Goal: Task Accomplishment & Management: Use online tool/utility

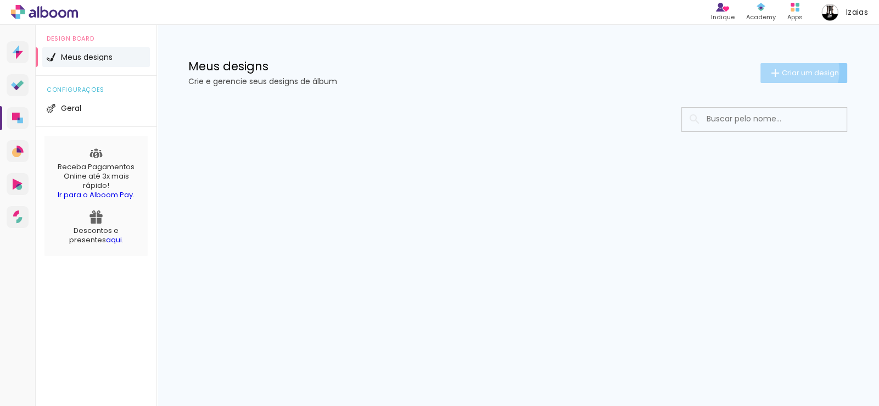
click at [793, 71] on span "Criar um design" at bounding box center [810, 72] width 57 height 7
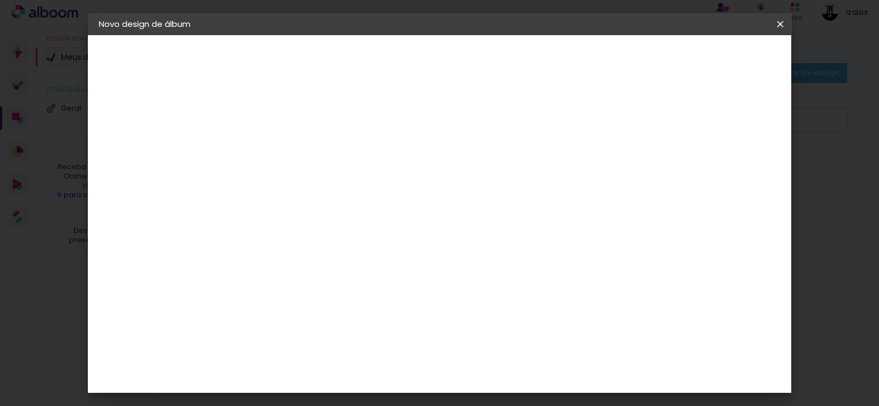
click at [278, 149] on input at bounding box center [278, 147] width 0 height 17
type input "Casamento de [PERSON_NAME] e [PERSON_NAME]"
type paper-input "Casamento de [PERSON_NAME] e [PERSON_NAME]"
click at [0, 0] on slot "Avançar" at bounding box center [0, 0] width 0 height 0
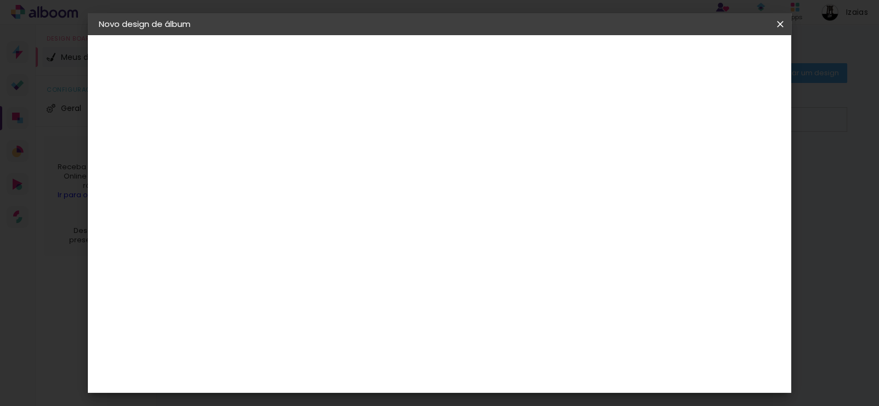
click at [0, 0] on slot "Avançar" at bounding box center [0, 0] width 0 height 0
click at [334, 184] on iron-icon at bounding box center [327, 190] width 13 height 13
click at [0, 0] on slot "Padrão" at bounding box center [0, 0] width 0 height 0
type input "Padrão"
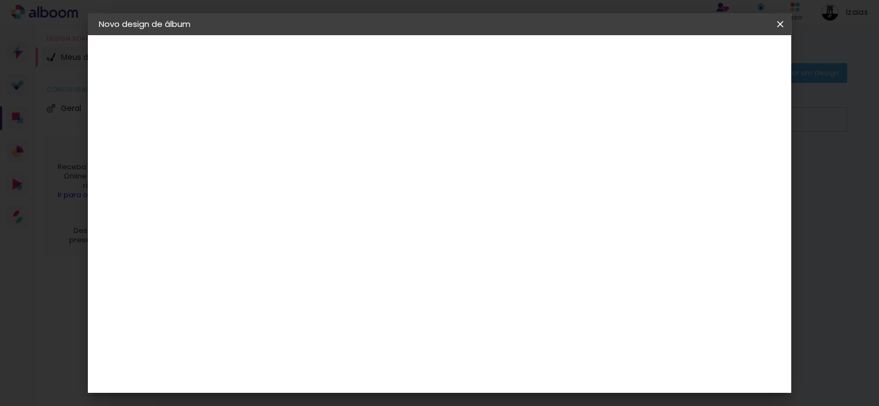
scroll to position [449, 0]
click at [0, 0] on slot "Avançar" at bounding box center [0, 0] width 0 height 0
click at [481, 117] on div at bounding box center [476, 119] width 10 height 10
type paper-checkbox "on"
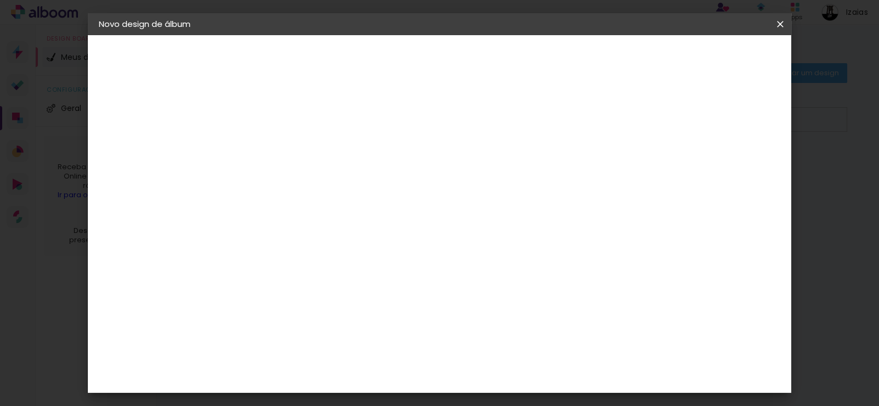
click at [481, 118] on div at bounding box center [476, 119] width 10 height 10
type input "1"
type paper-input "1"
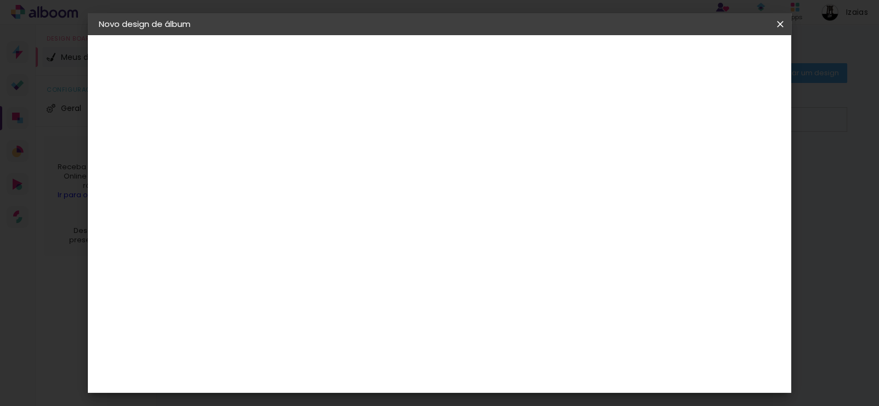
click at [283, 121] on input "1" at bounding box center [270, 118] width 38 height 14
type input "2"
type paper-input "2"
click at [285, 114] on input "2" at bounding box center [270, 118] width 38 height 14
type input "3"
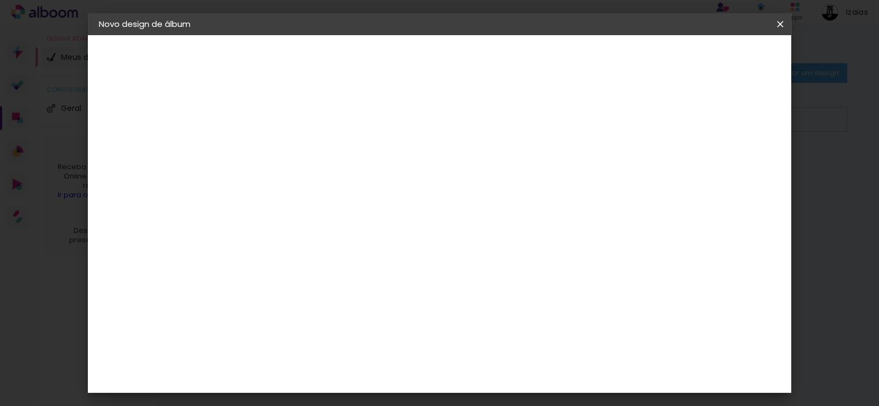
type paper-input "3"
click at [285, 114] on input "3" at bounding box center [270, 118] width 38 height 14
type input "4"
type paper-input "4"
click at [285, 114] on input "4" at bounding box center [270, 118] width 38 height 14
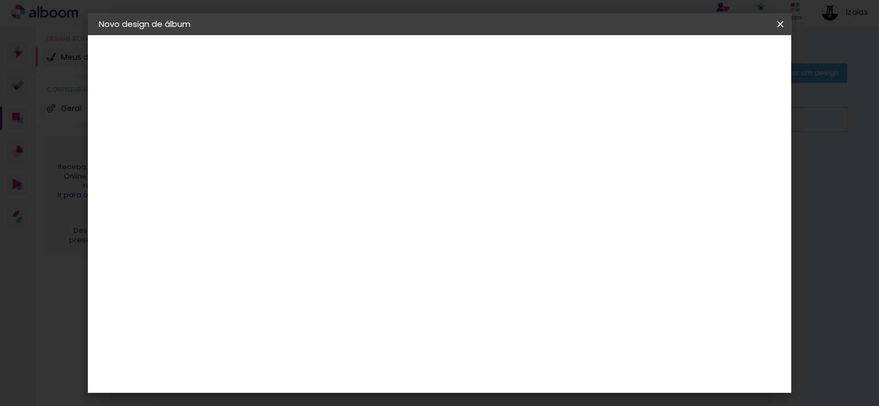
click at [295, 99] on div "mm Mostrar sangria 25.3 cm Largura da página 30.5 cm Altura 50.6 cm Largura da …" at bounding box center [401, 81] width 340 height 93
click at [543, 55] on span "Iniciar design" at bounding box center [518, 58] width 50 height 8
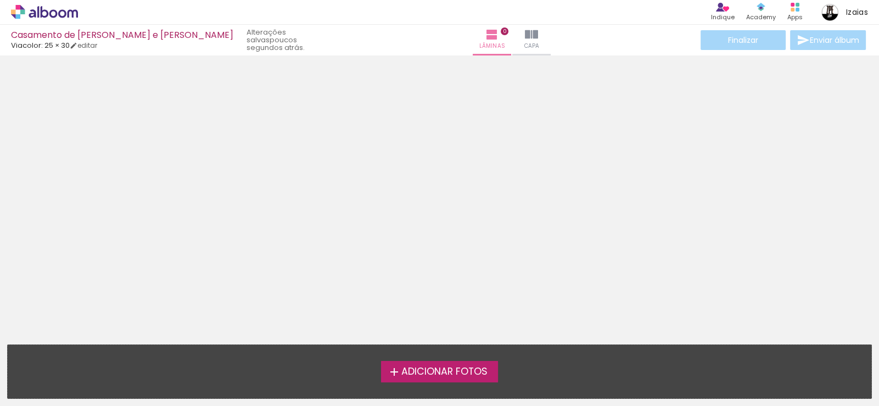
click at [456, 371] on span "Adicionar Fotos" at bounding box center [444, 372] width 86 height 10
click at [0, 0] on input "file" at bounding box center [0, 0] width 0 height 0
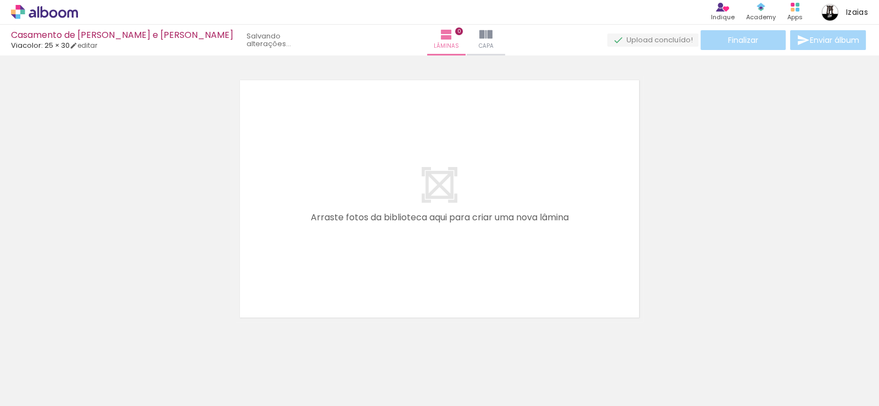
scroll to position [13, 0]
click at [36, 386] on span "Adicionar Fotos" at bounding box center [39, 391] width 33 height 12
click at [0, 0] on input "file" at bounding box center [0, 0] width 0 height 0
click at [456, 38] on iron-icon at bounding box center [462, 34] width 13 height 13
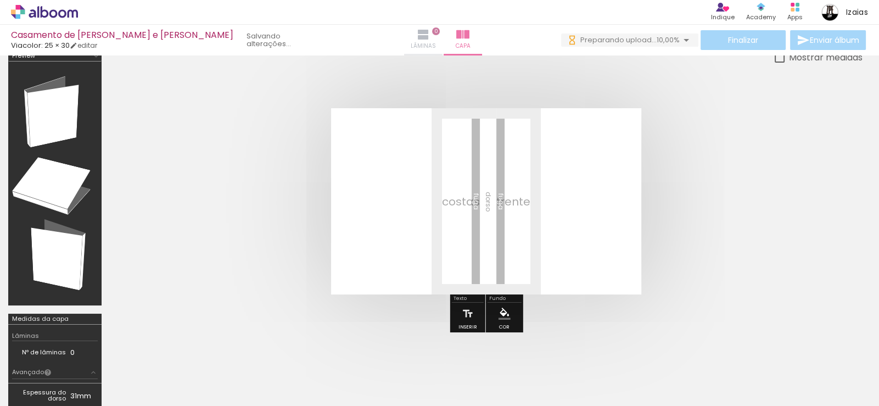
click at [417, 35] on iron-icon at bounding box center [423, 34] width 13 height 13
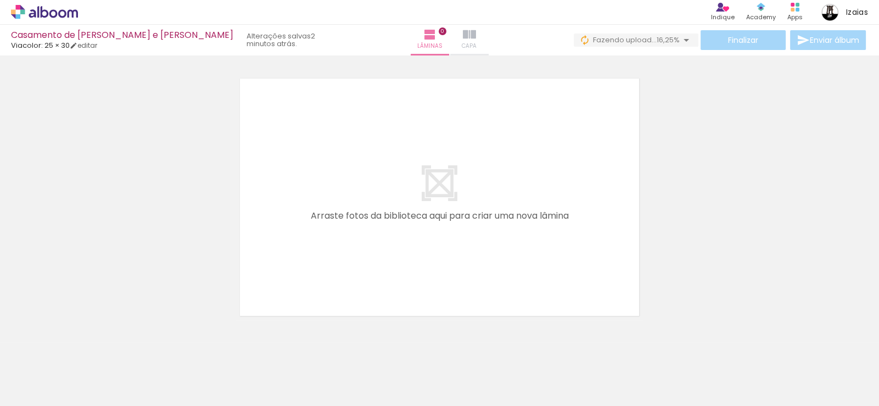
click at [463, 36] on iron-icon at bounding box center [469, 34] width 13 height 13
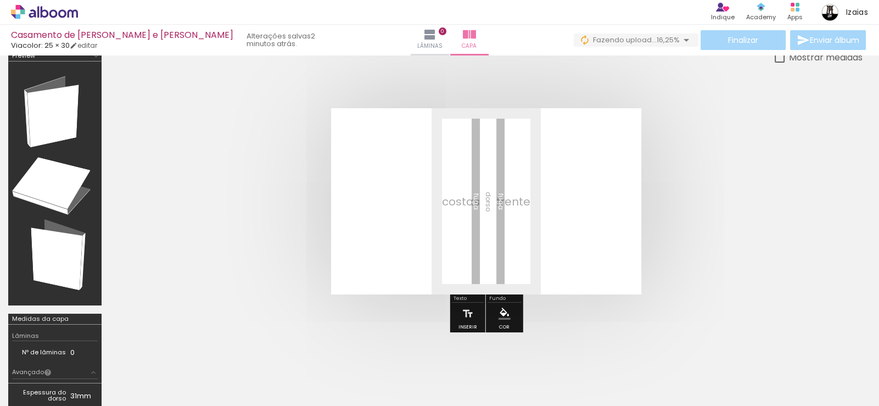
scroll to position [0, 591]
click at [423, 35] on iron-icon at bounding box center [429, 34] width 13 height 13
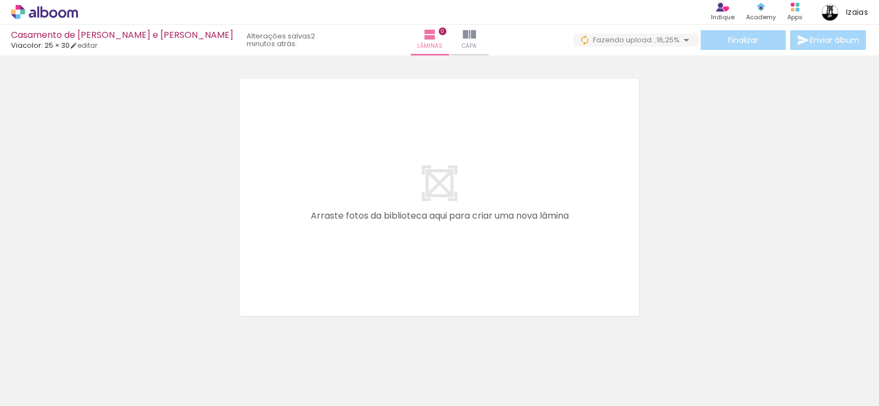
click at [317, 374] on div at bounding box center [318, 369] width 54 height 36
click at [446, 375] on div at bounding box center [441, 369] width 54 height 36
click at [437, 381] on div at bounding box center [441, 369] width 54 height 36
click at [381, 377] on div at bounding box center [379, 369] width 54 height 36
click at [318, 375] on div at bounding box center [318, 369] width 54 height 36
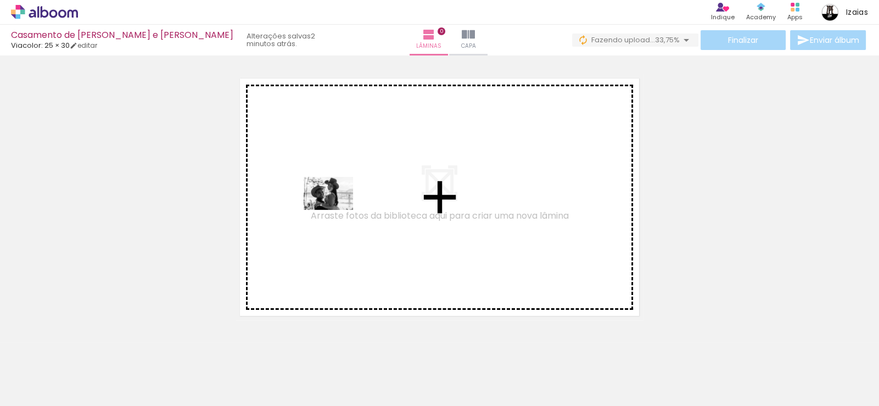
drag, startPoint x: 326, startPoint y: 374, endPoint x: 336, endPoint y: 210, distance: 165.0
click at [336, 210] on quentale-workspace at bounding box center [439, 203] width 879 height 406
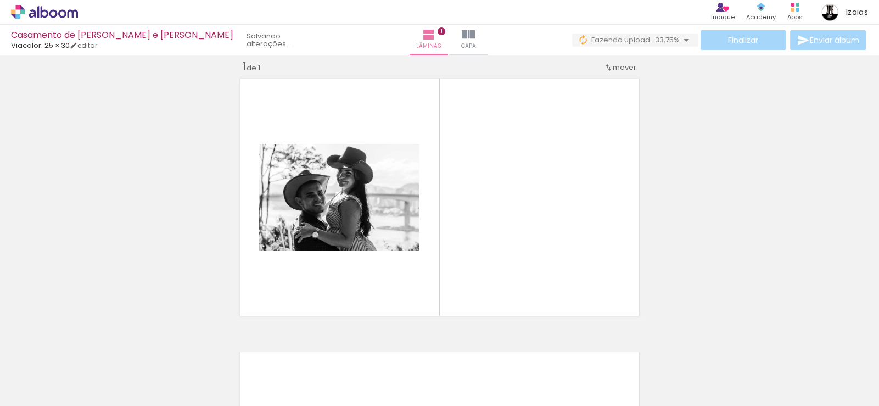
scroll to position [13, 0]
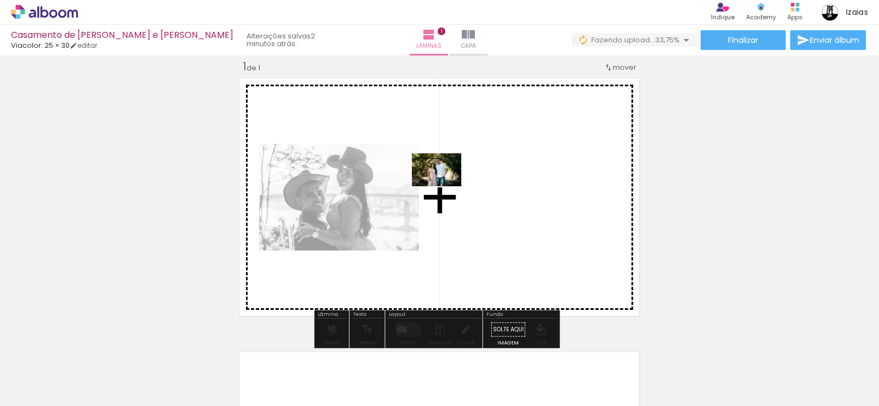
drag, startPoint x: 389, startPoint y: 378, endPoint x: 445, endPoint y: 183, distance: 202.6
click at [445, 183] on quentale-workspace at bounding box center [439, 203] width 879 height 406
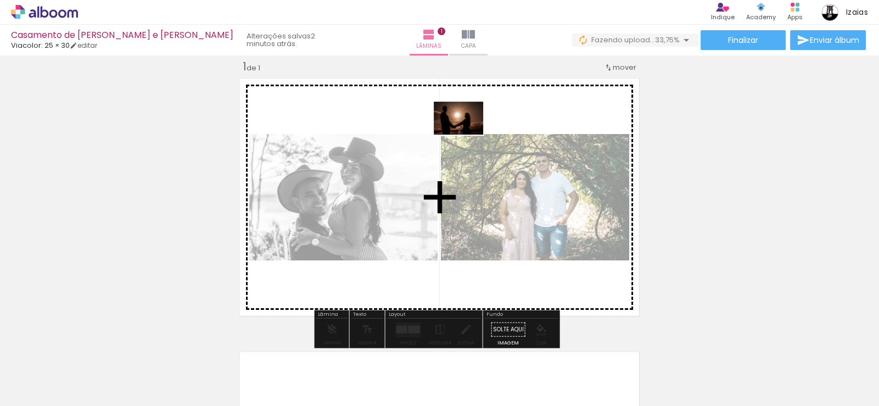
drag, startPoint x: 447, startPoint y: 378, endPoint x: 464, endPoint y: 141, distance: 237.8
click at [465, 134] on quentale-workspace at bounding box center [439, 203] width 879 height 406
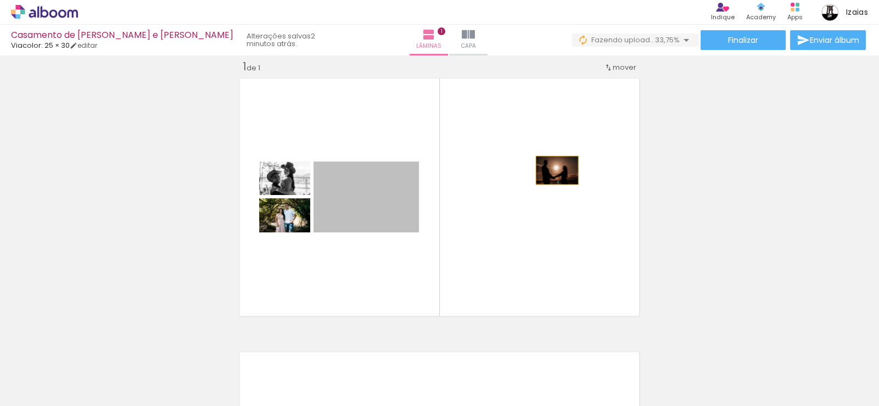
drag, startPoint x: 361, startPoint y: 196, endPoint x: 553, endPoint y: 170, distance: 193.9
click at [553, 170] on quentale-layouter at bounding box center [439, 197] width 408 height 246
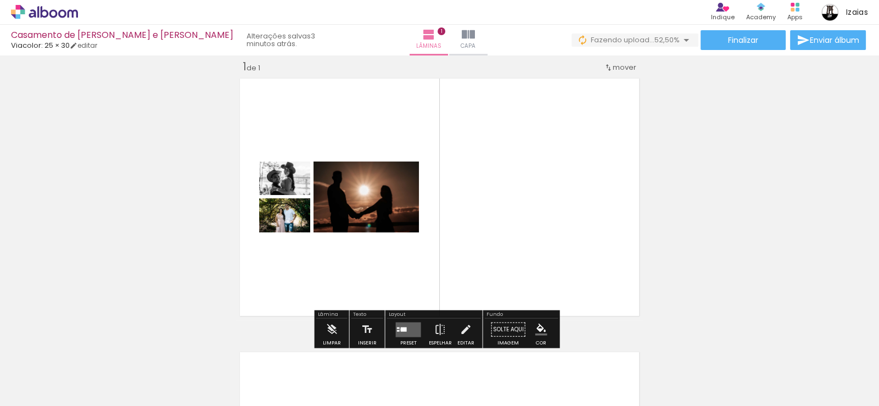
click at [401, 328] on div at bounding box center [404, 329] width 6 height 4
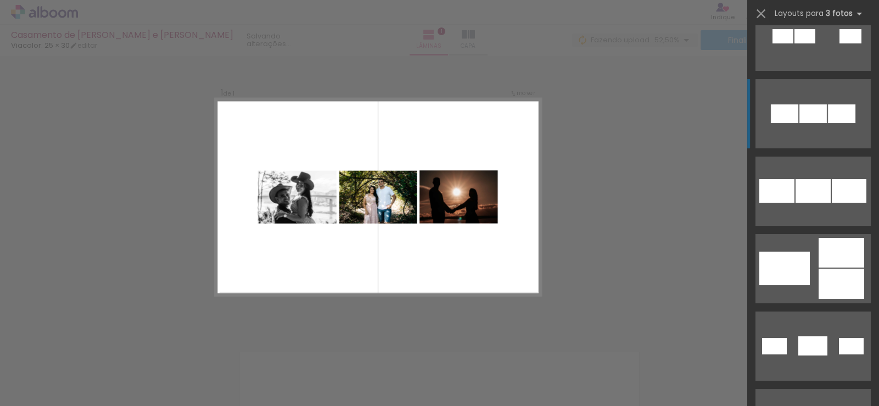
scroll to position [165, 0]
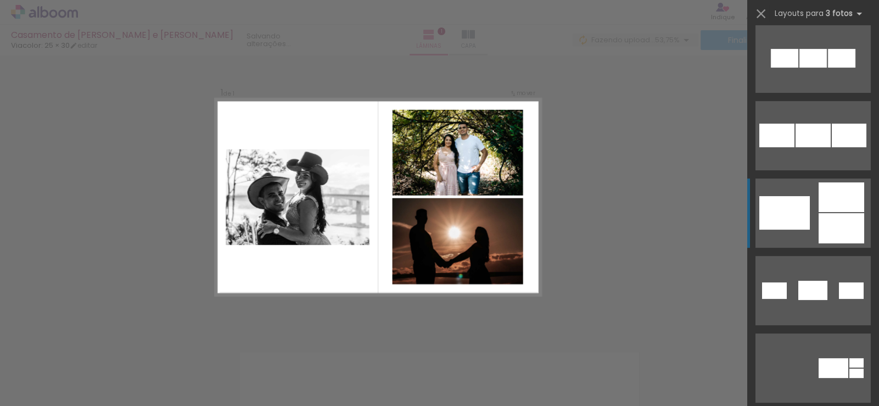
click at [827, 214] on div at bounding box center [841, 228] width 46 height 30
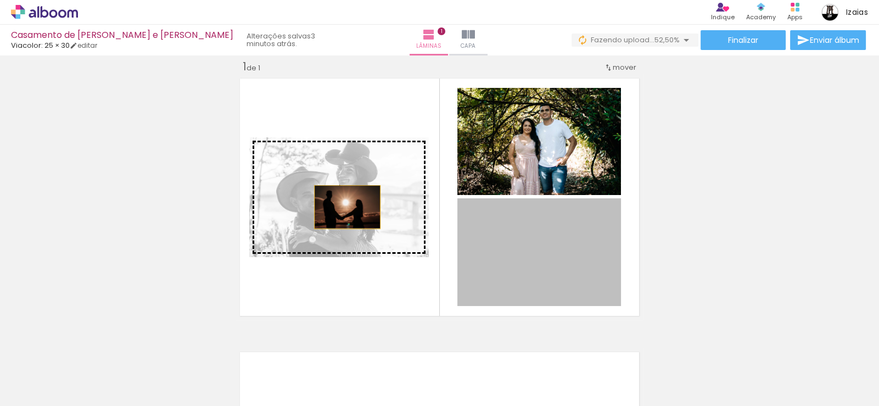
drag, startPoint x: 531, startPoint y: 252, endPoint x: 343, endPoint y: 206, distance: 193.7
click at [0, 0] on slot at bounding box center [0, 0] width 0 height 0
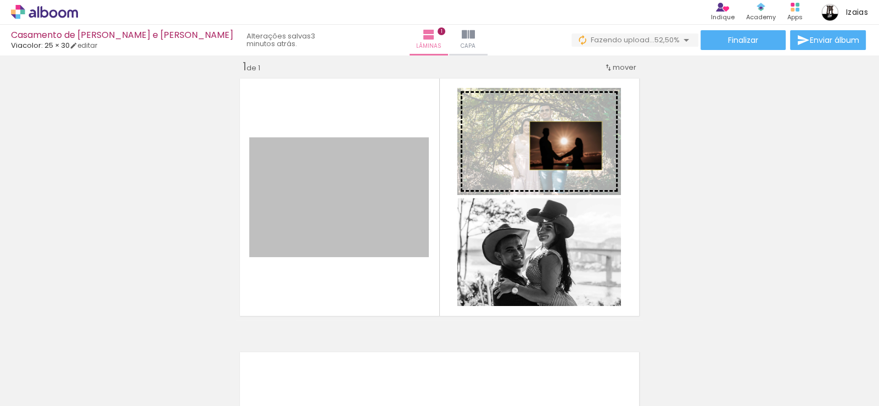
drag, startPoint x: 368, startPoint y: 183, endPoint x: 562, endPoint y: 145, distance: 196.9
click at [0, 0] on slot at bounding box center [0, 0] width 0 height 0
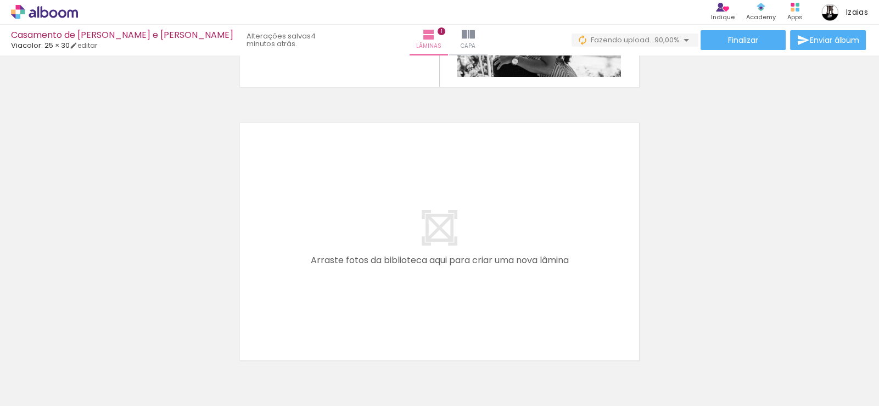
scroll to position [0, 3820]
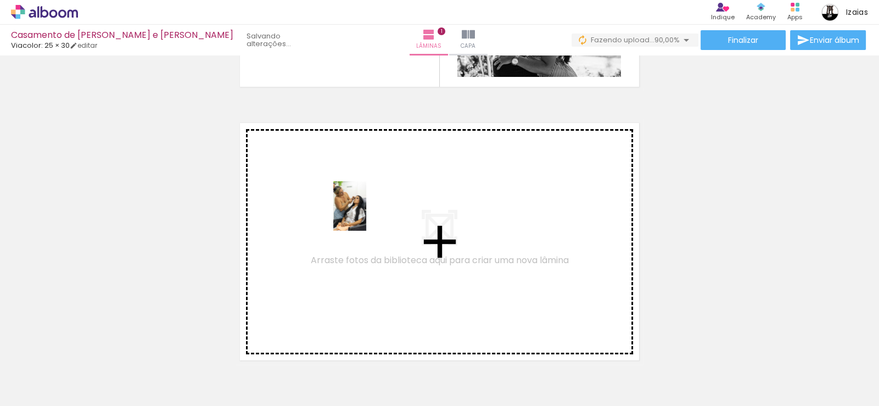
drag, startPoint x: 467, startPoint y: 372, endPoint x: 366, endPoint y: 214, distance: 186.8
click at [366, 214] on quentale-workspace at bounding box center [439, 203] width 879 height 406
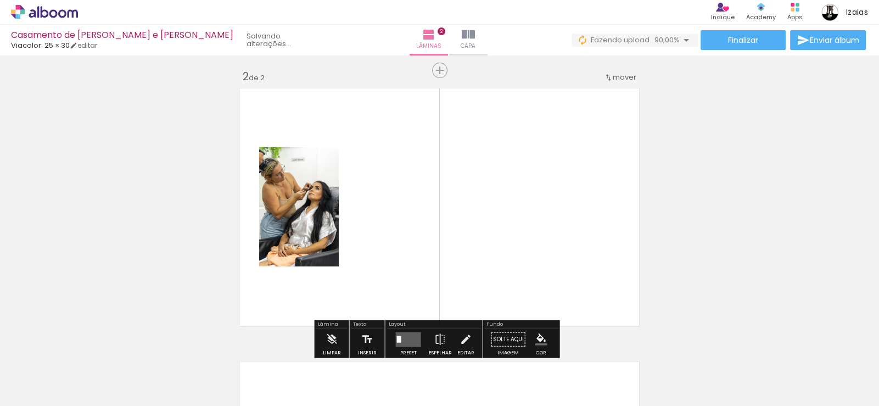
scroll to position [287, 0]
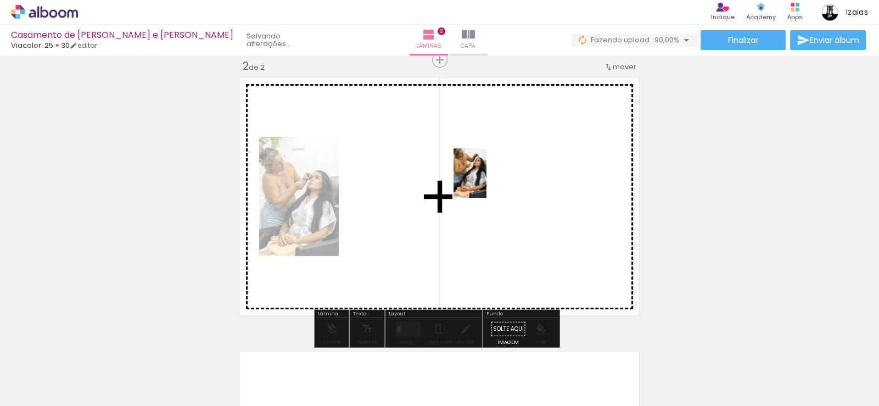
drag, startPoint x: 531, startPoint y: 367, endPoint x: 486, endPoint y: 181, distance: 191.3
click at [486, 181] on quentale-workspace at bounding box center [439, 203] width 879 height 406
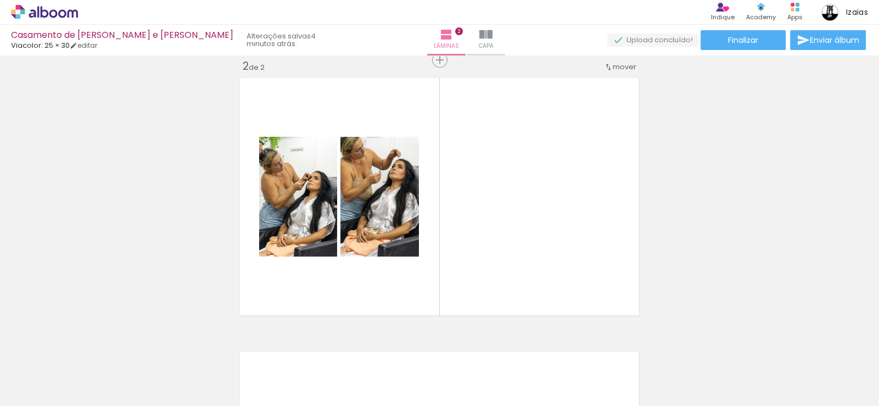
scroll to position [0, 3995]
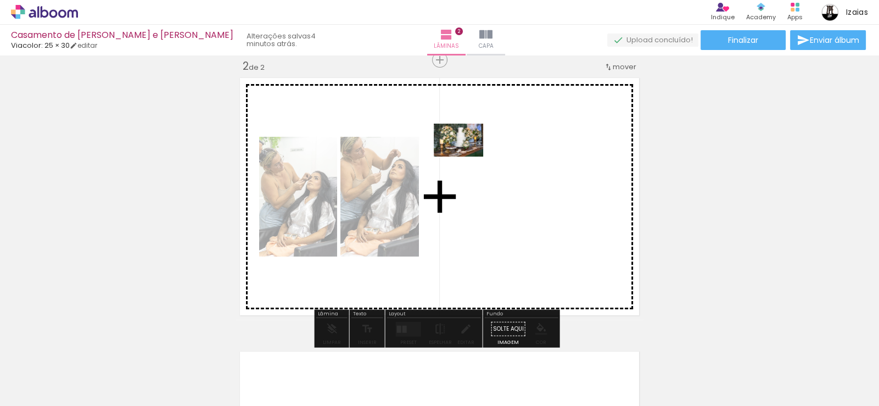
drag, startPoint x: 433, startPoint y: 373, endPoint x: 467, endPoint y: 157, distance: 218.8
click at [467, 157] on quentale-workspace at bounding box center [439, 203] width 879 height 406
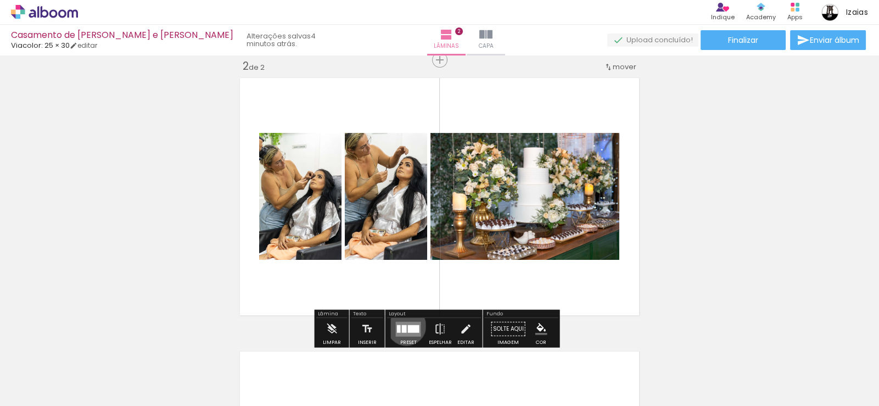
click at [403, 325] on div at bounding box center [404, 328] width 5 height 8
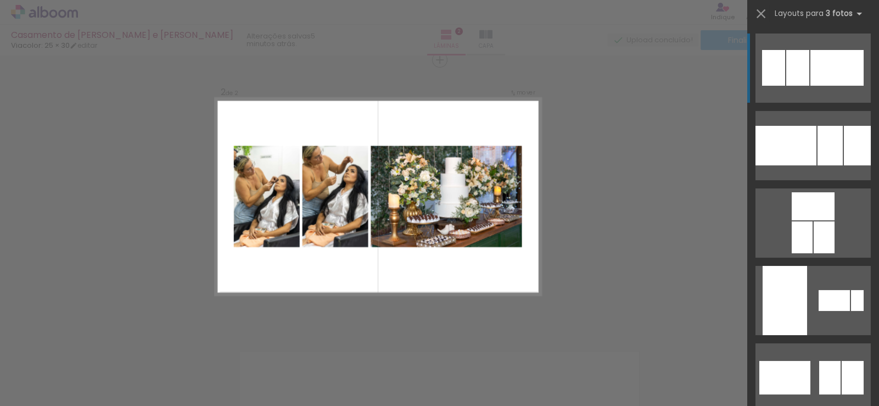
click at [796, 62] on div at bounding box center [797, 68] width 23 height 36
click at [630, 268] on div "Confirmar Cancelar" at bounding box center [439, 191] width 879 height 846
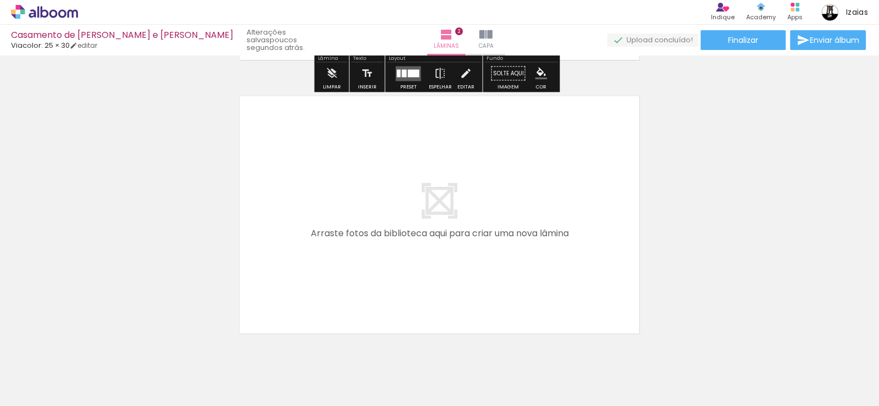
scroll to position [562, 0]
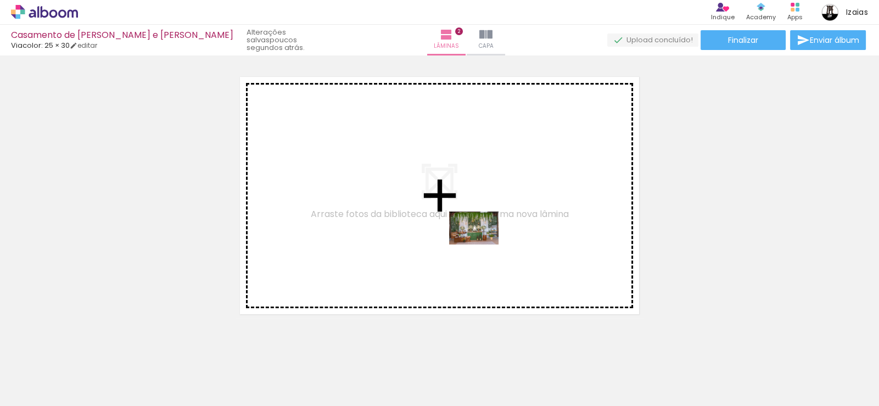
drag, startPoint x: 498, startPoint y: 378, endPoint x: 482, endPoint y: 244, distance: 134.9
click at [482, 244] on quentale-workspace at bounding box center [439, 203] width 879 height 406
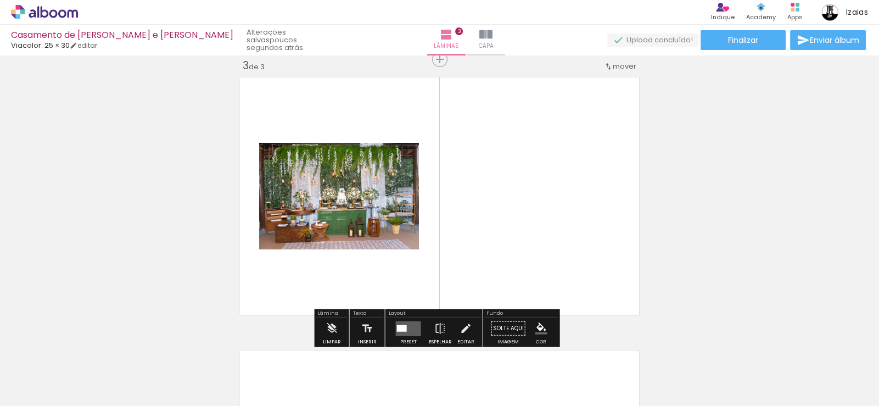
scroll to position [560, 0]
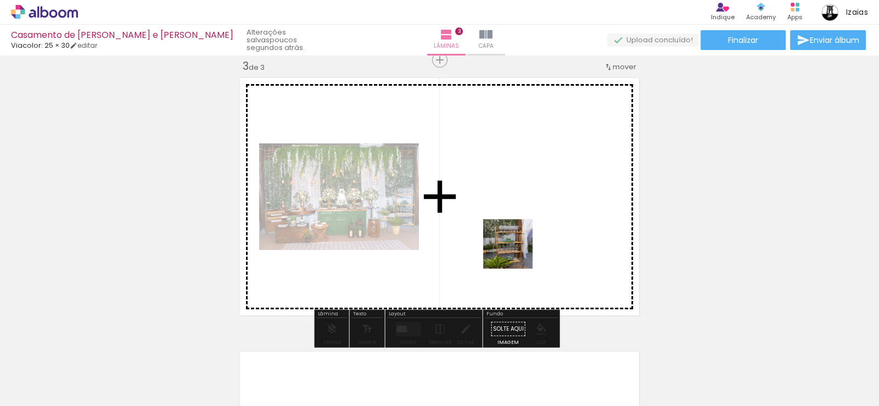
drag, startPoint x: 543, startPoint y: 371, endPoint x: 508, endPoint y: 233, distance: 142.7
click at [508, 233] on quentale-workspace at bounding box center [439, 203] width 879 height 406
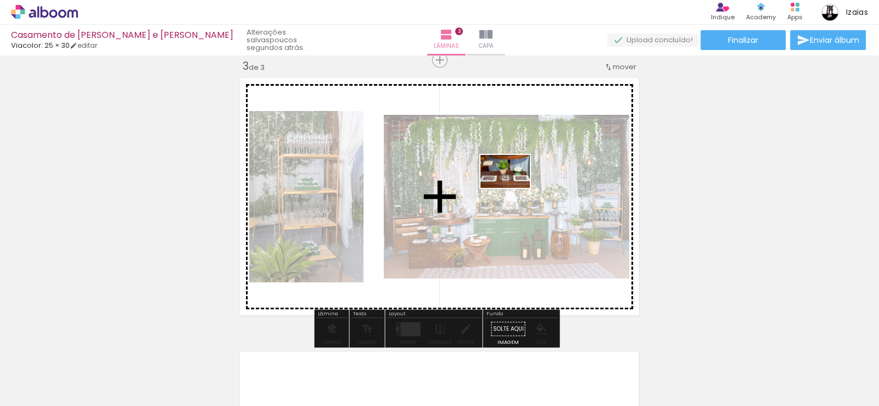
drag, startPoint x: 603, startPoint y: 362, endPoint x: 510, endPoint y: 183, distance: 201.1
click at [510, 183] on quentale-workspace at bounding box center [439, 203] width 879 height 406
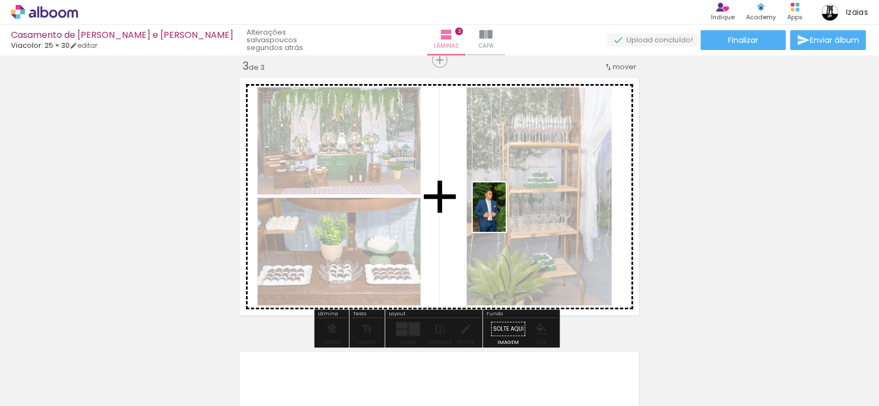
drag, startPoint x: 672, startPoint y: 381, endPoint x: 506, endPoint y: 215, distance: 235.2
click at [506, 215] on quentale-workspace at bounding box center [439, 203] width 879 height 406
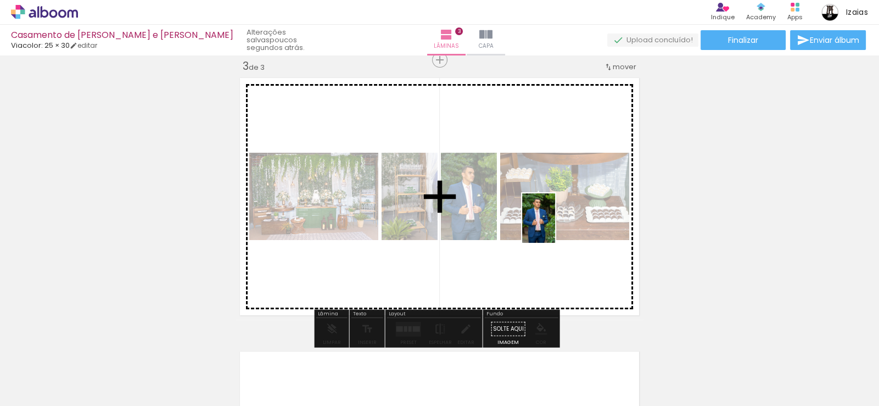
drag, startPoint x: 733, startPoint y: 378, endPoint x: 555, endPoint y: 226, distance: 234.0
click at [555, 226] on quentale-workspace at bounding box center [439, 203] width 879 height 406
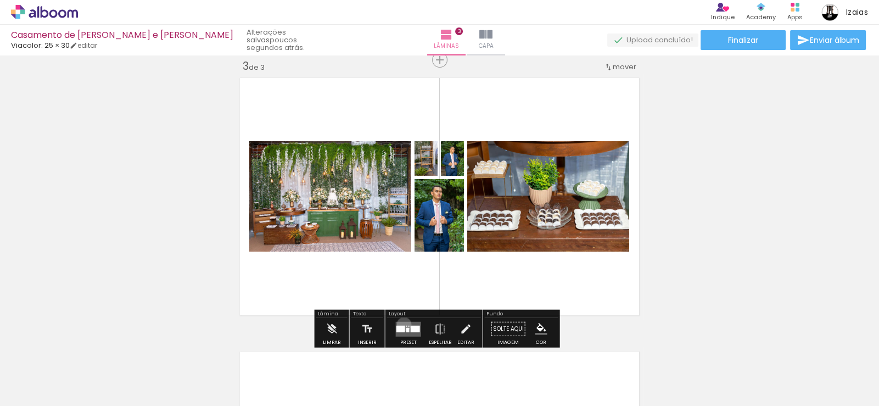
click at [401, 323] on quentale-layouter at bounding box center [408, 328] width 25 height 15
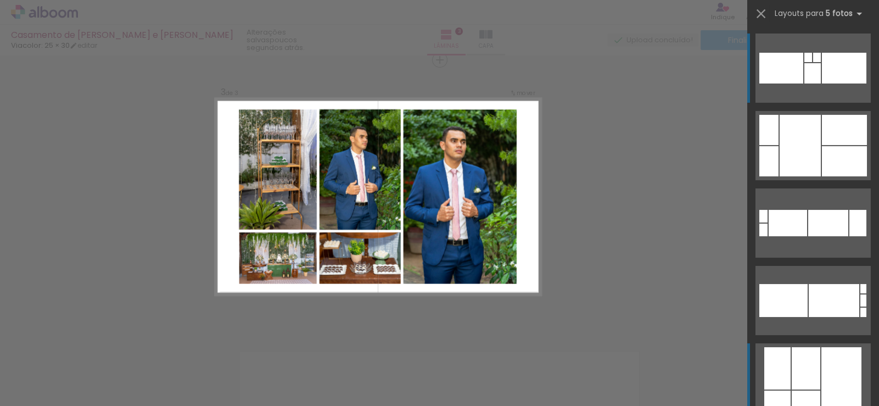
click at [802, 366] on div at bounding box center [806, 368] width 29 height 42
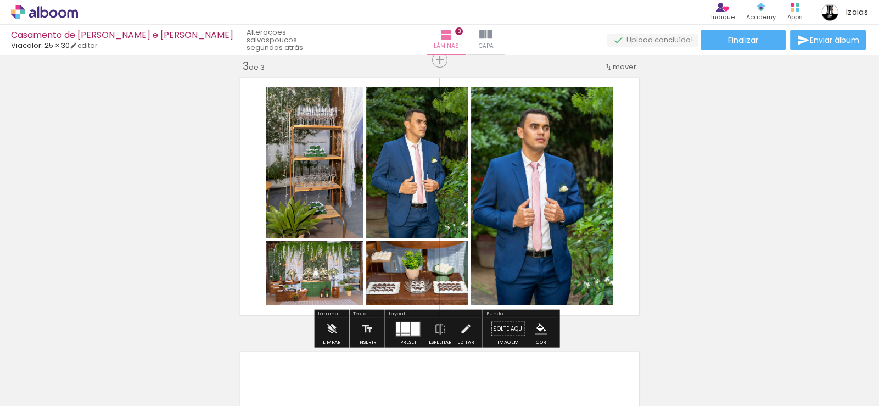
click at [736, 171] on div "Inserir lâmina 1 de 3 Inserir lâmina 2 de 3 Inserir lâmina 3 de 3" at bounding box center [439, 46] width 879 height 1094
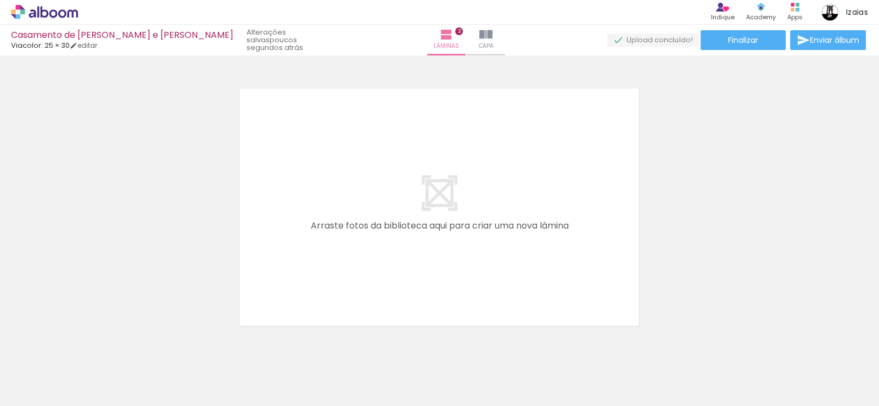
scroll to position [835, 0]
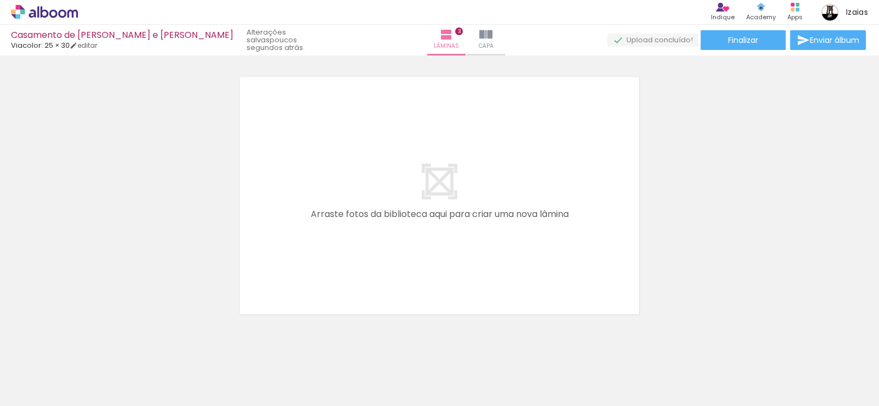
click at [90, 400] on iron-horizontal-list at bounding box center [79, 371] width 22 height 69
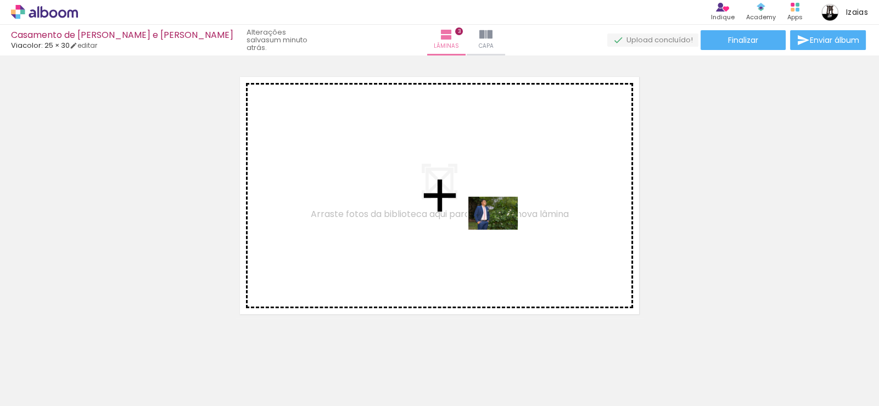
drag, startPoint x: 660, startPoint y: 373, endPoint x: 529, endPoint y: 250, distance: 180.2
click at [500, 227] on quentale-workspace at bounding box center [439, 203] width 879 height 406
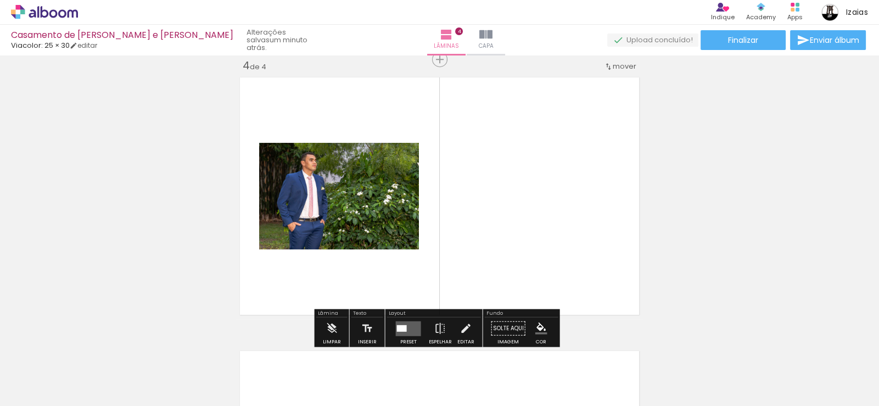
scroll to position [834, 0]
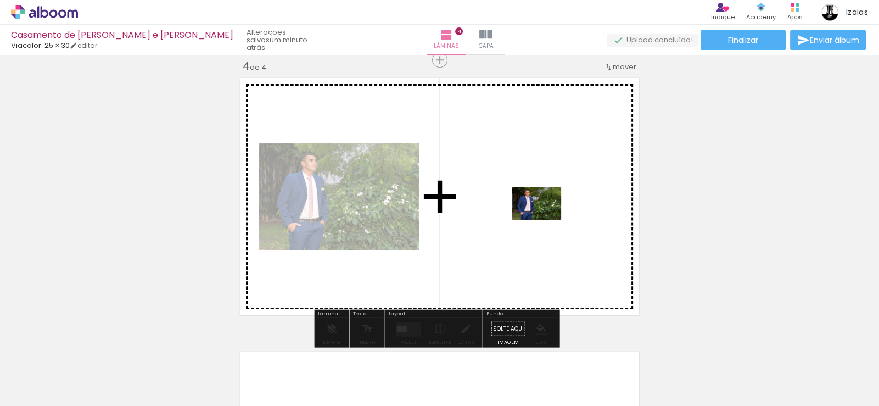
drag, startPoint x: 718, startPoint y: 377, endPoint x: 539, endPoint y: 209, distance: 245.0
click at [539, 209] on quentale-workspace at bounding box center [439, 203] width 879 height 406
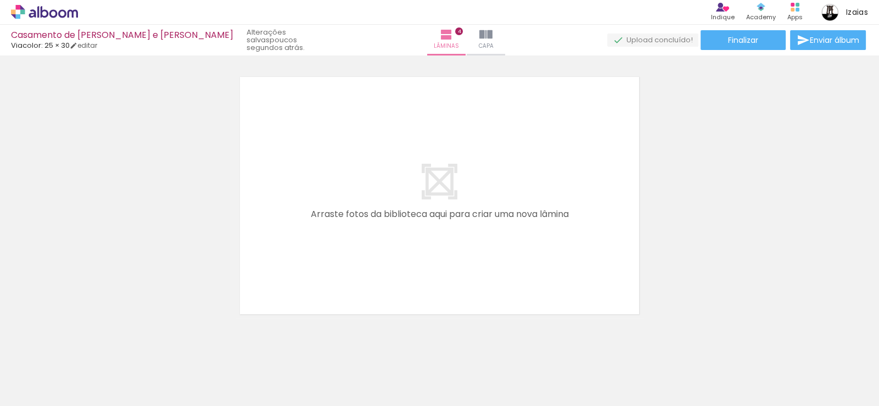
scroll to position [0, 4133]
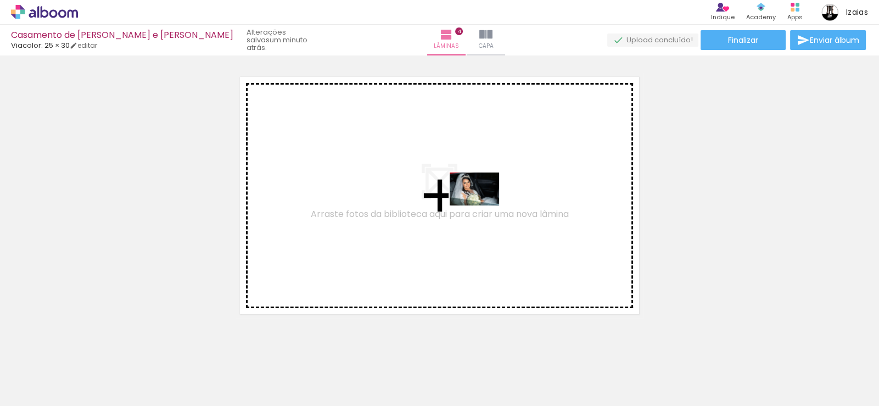
drag, startPoint x: 783, startPoint y: 377, endPoint x: 475, endPoint y: 200, distance: 355.5
click at [475, 200] on quentale-workspace at bounding box center [439, 203] width 879 height 406
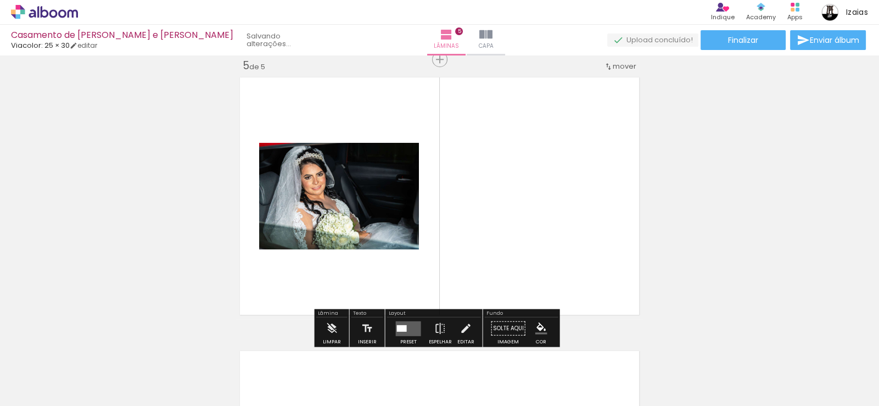
scroll to position [1107, 0]
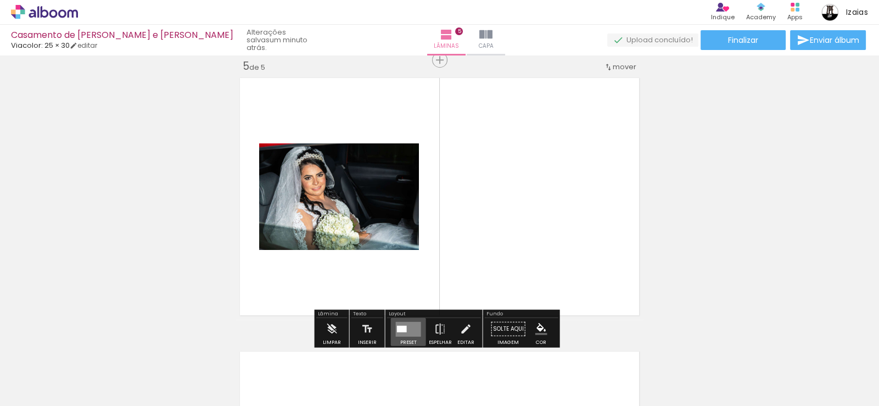
click at [405, 331] on quentale-layouter at bounding box center [408, 328] width 25 height 15
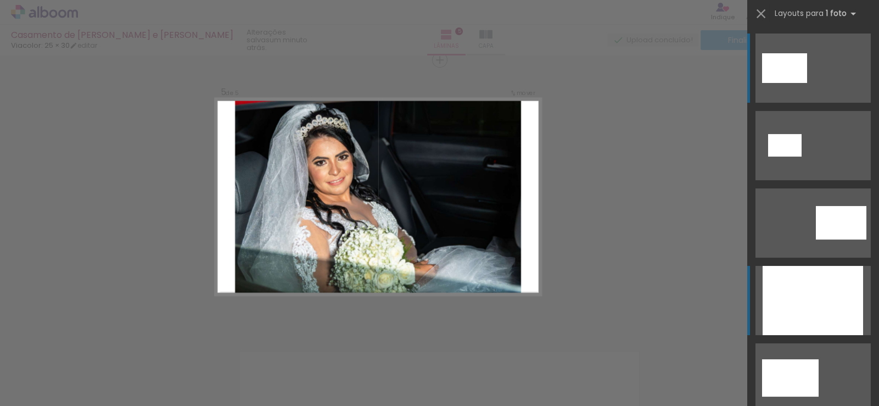
click at [800, 290] on div at bounding box center [812, 300] width 100 height 69
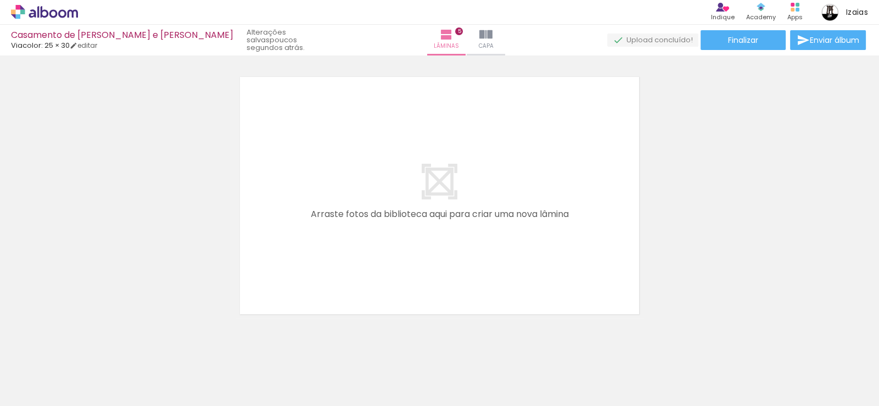
scroll to position [0, 743]
click at [361, 373] on div at bounding box center [350, 368] width 36 height 54
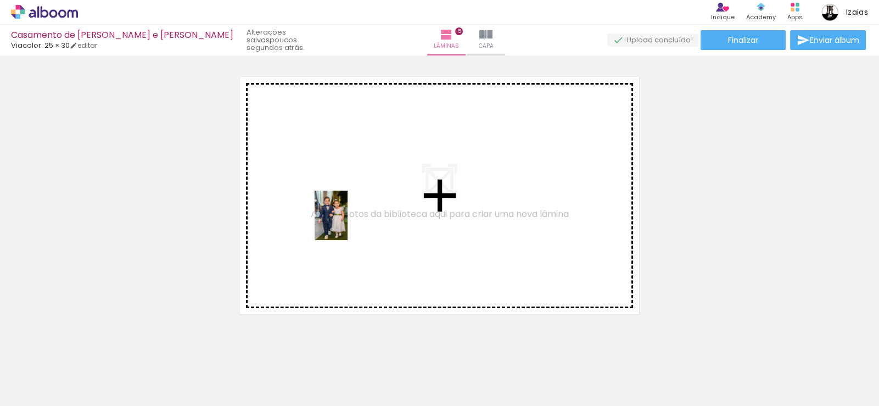
drag, startPoint x: 361, startPoint y: 373, endPoint x: 347, endPoint y: 223, distance: 149.9
click at [347, 223] on quentale-workspace at bounding box center [439, 203] width 879 height 406
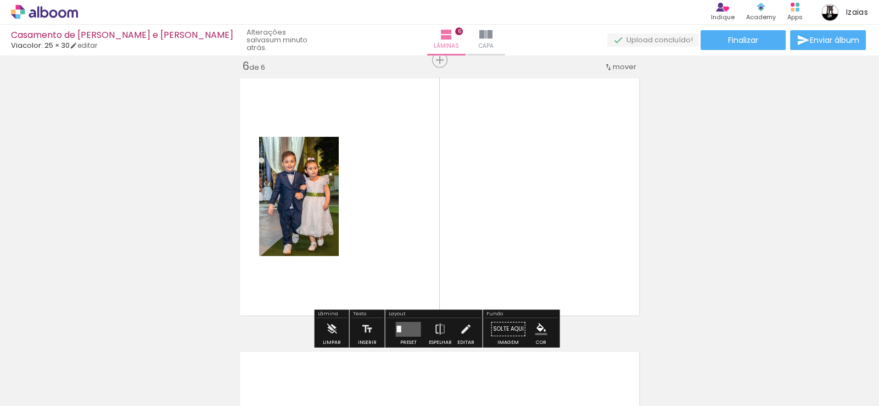
scroll to position [1380, 0]
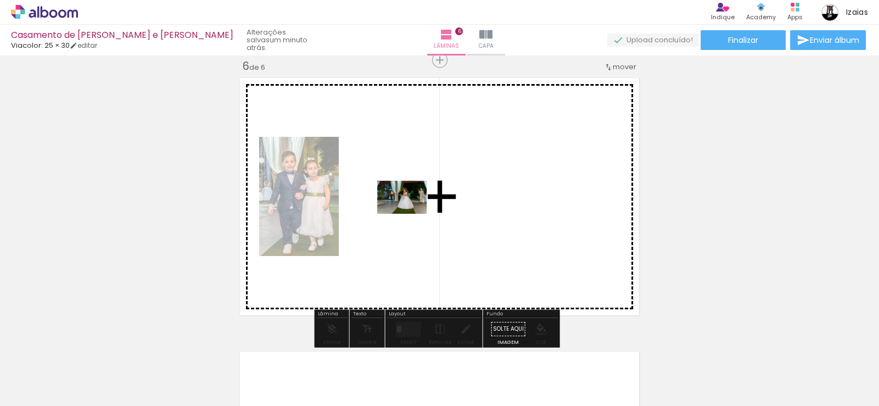
drag, startPoint x: 414, startPoint y: 374, endPoint x: 412, endPoint y: 192, distance: 182.3
click at [412, 192] on quentale-workspace at bounding box center [439, 203] width 879 height 406
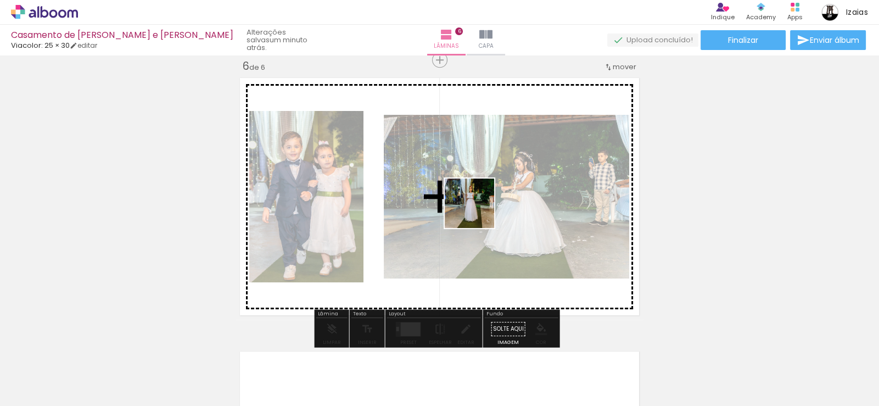
drag, startPoint x: 486, startPoint y: 377, endPoint x: 485, endPoint y: 185, distance: 191.6
click at [475, 169] on quentale-workspace at bounding box center [439, 203] width 879 height 406
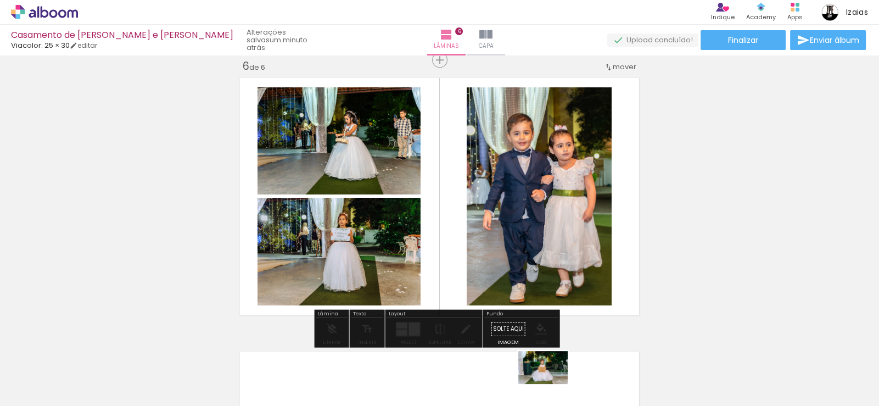
drag, startPoint x: 543, startPoint y: 379, endPoint x: 551, endPoint y: 383, distance: 8.6
click at [551, 383] on div at bounding box center [535, 369] width 54 height 36
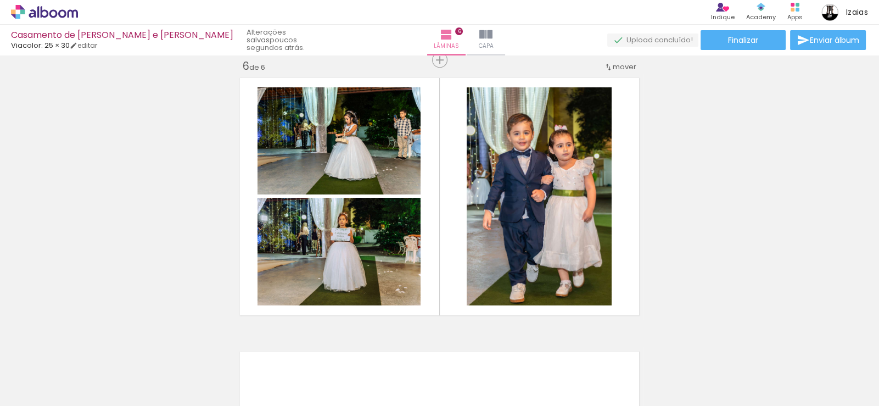
scroll to position [0, 984]
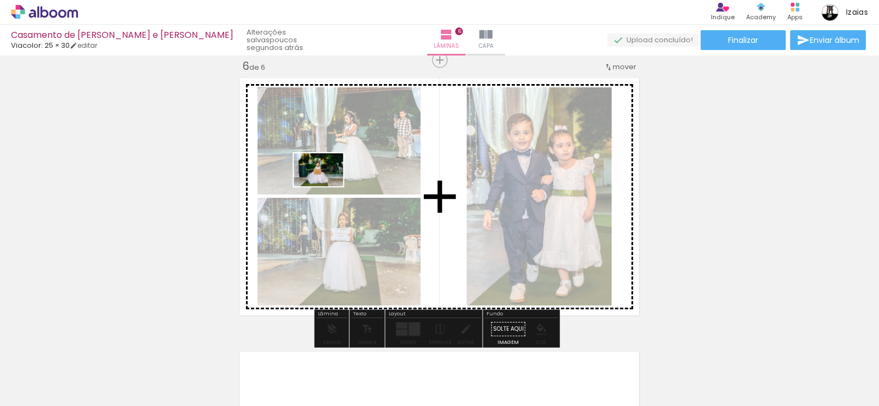
drag, startPoint x: 302, startPoint y: 373, endPoint x: 327, endPoint y: 186, distance: 188.7
click at [327, 186] on quentale-workspace at bounding box center [439, 203] width 879 height 406
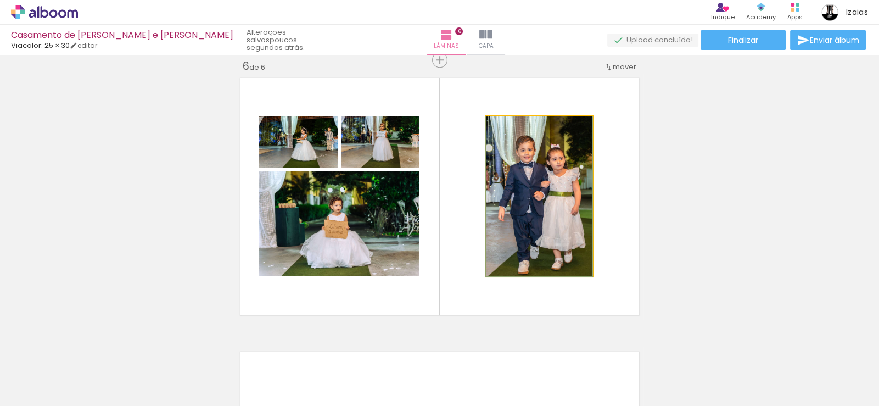
click at [521, 202] on quentale-photo at bounding box center [539, 196] width 106 height 160
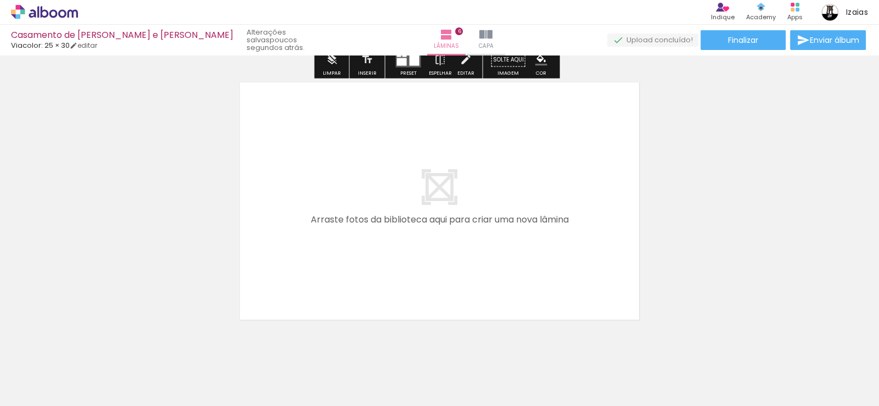
scroll to position [1655, 0]
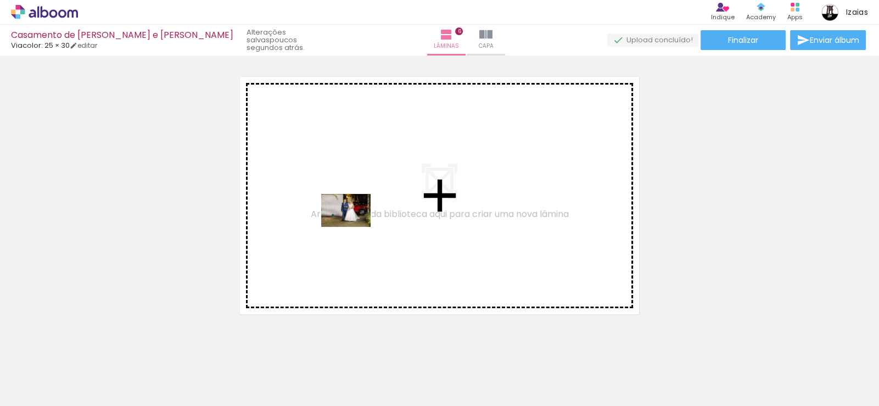
drag, startPoint x: 367, startPoint y: 374, endPoint x: 354, endPoint y: 227, distance: 147.7
click at [354, 227] on quentale-workspace at bounding box center [439, 203] width 879 height 406
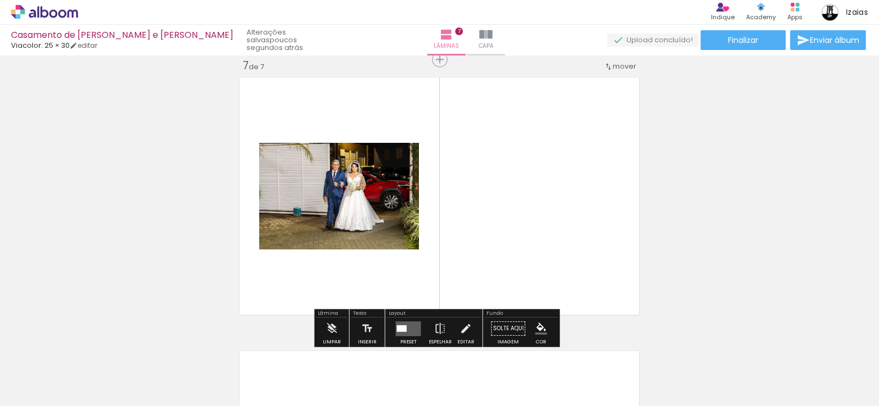
scroll to position [1654, 0]
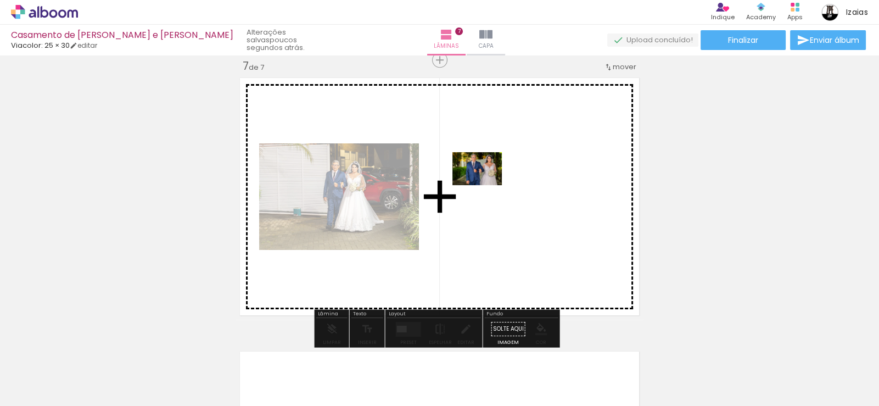
drag, startPoint x: 422, startPoint y: 377, endPoint x: 485, endPoint y: 182, distance: 204.8
click at [485, 182] on quentale-workspace at bounding box center [439, 203] width 879 height 406
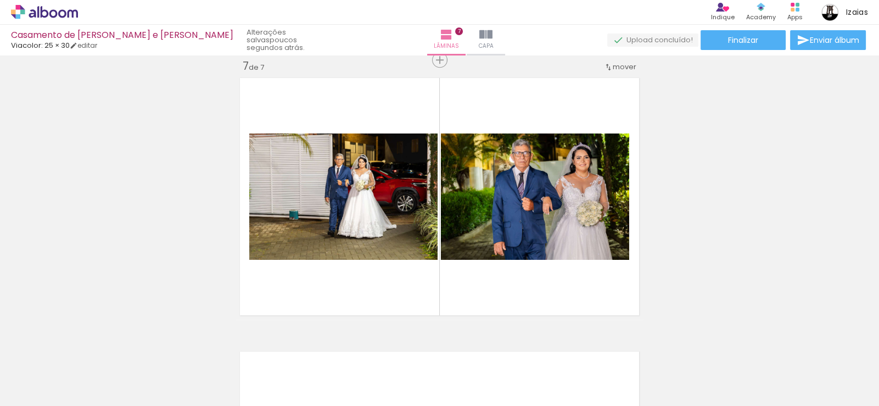
scroll to position [0, 181]
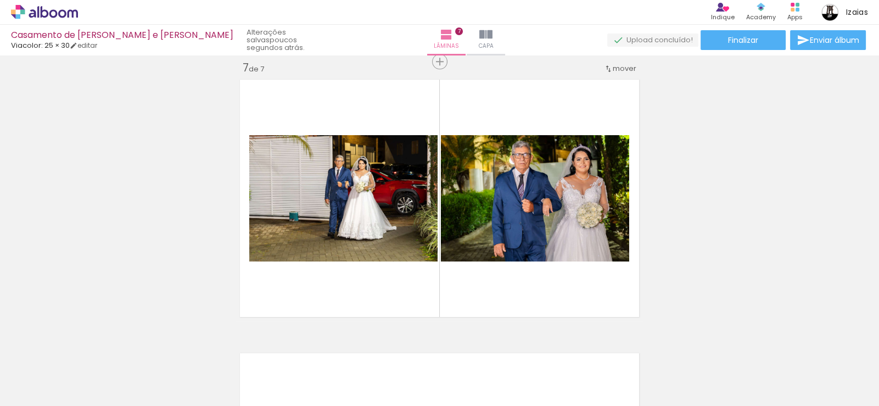
scroll to position [1654, 0]
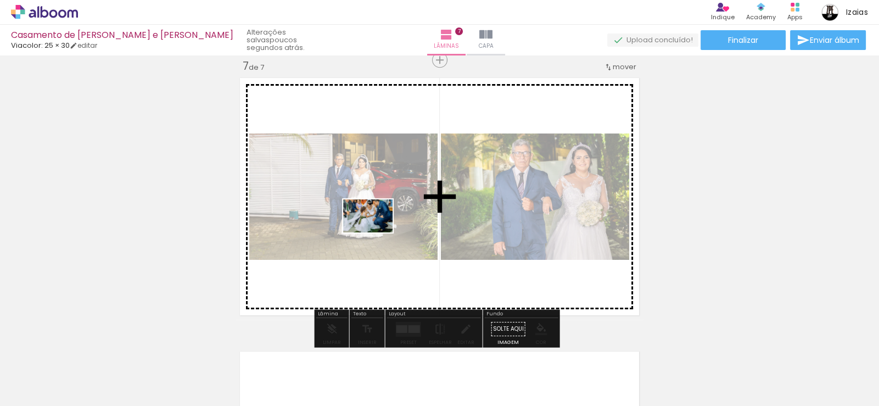
drag, startPoint x: 489, startPoint y: 372, endPoint x: 369, endPoint y: 221, distance: 192.7
click at [369, 221] on quentale-workspace at bounding box center [439, 203] width 879 height 406
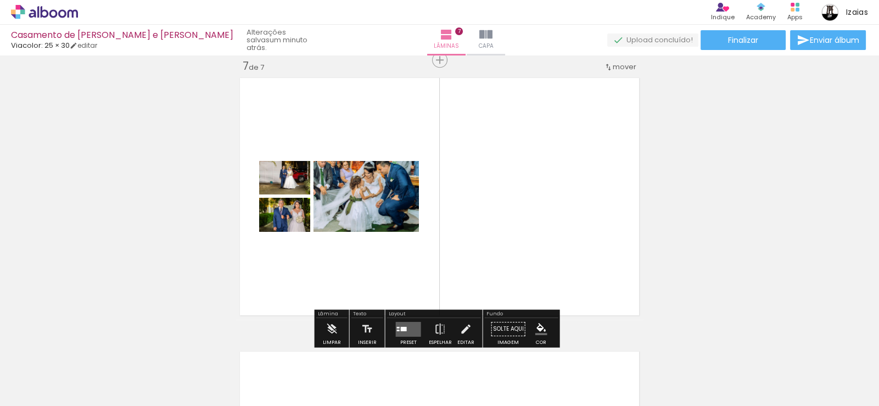
click at [406, 325] on quentale-layouter at bounding box center [408, 328] width 25 height 15
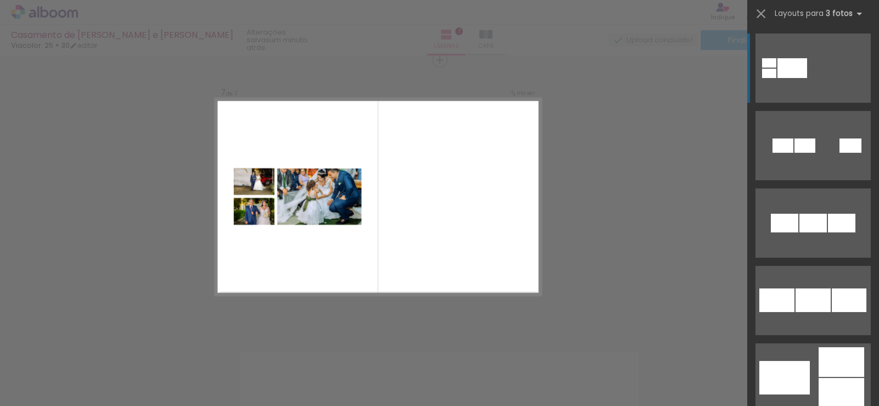
click at [789, 72] on div at bounding box center [792, 68] width 30 height 20
click at [783, 69] on div at bounding box center [792, 68] width 30 height 20
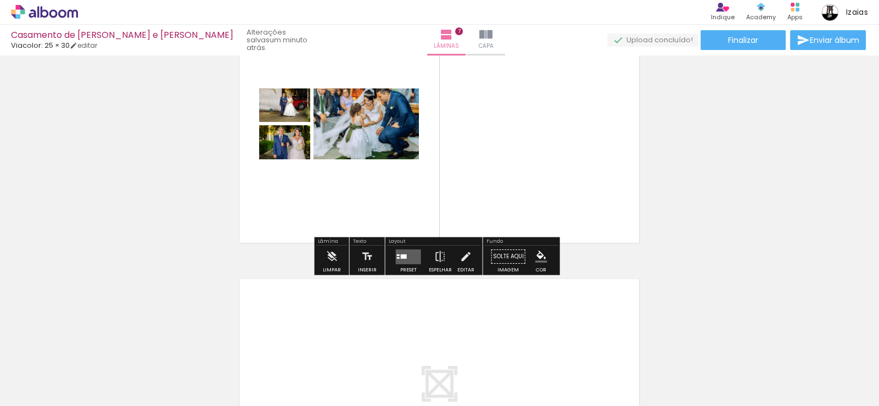
scroll to position [1764, 0]
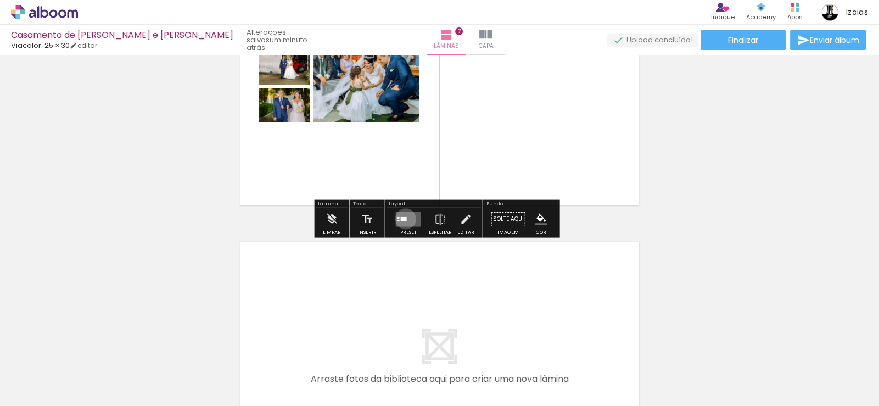
click at [403, 218] on div at bounding box center [404, 218] width 6 height 4
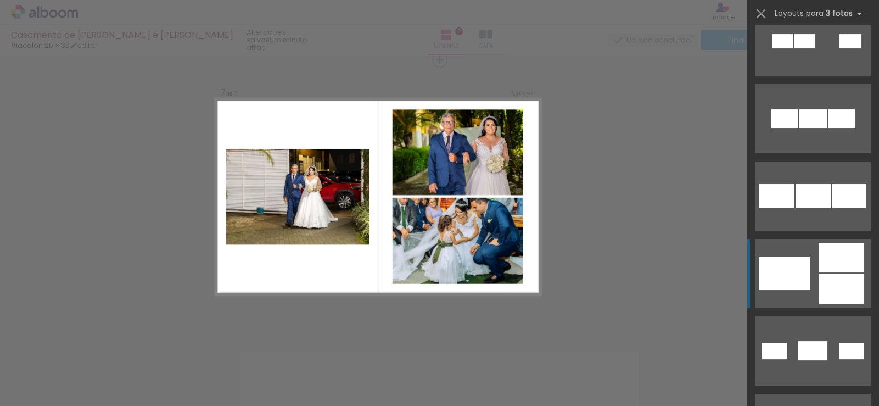
scroll to position [109, 0]
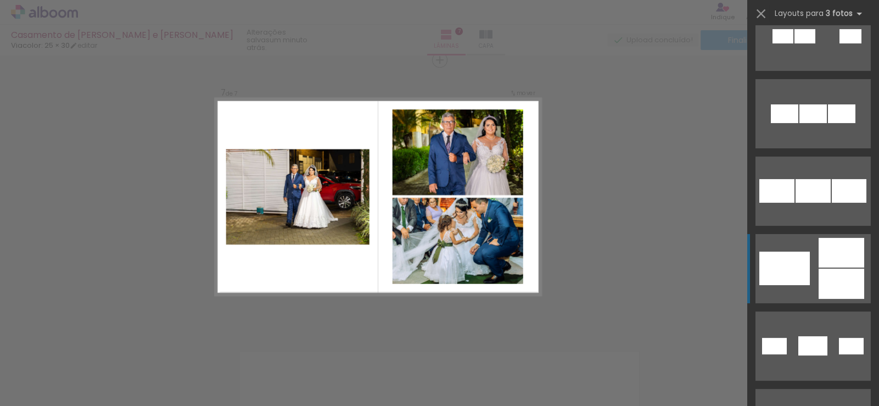
click at [790, 265] on div at bounding box center [784, 267] width 50 height 33
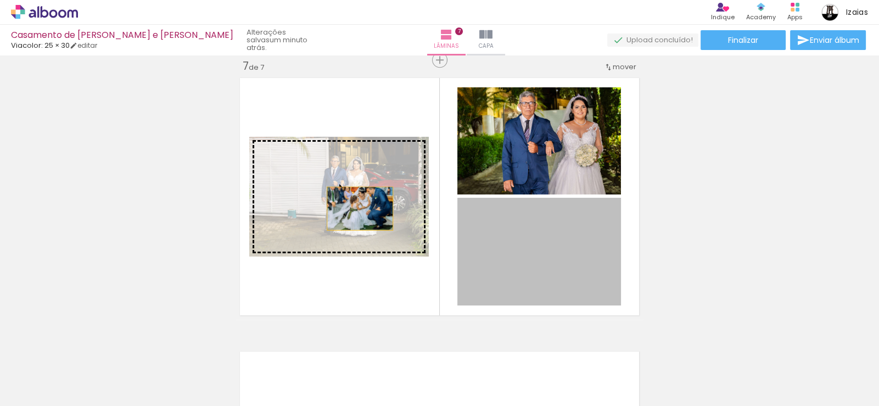
drag, startPoint x: 557, startPoint y: 268, endPoint x: 353, endPoint y: 207, distance: 212.0
click at [0, 0] on slot at bounding box center [0, 0] width 0 height 0
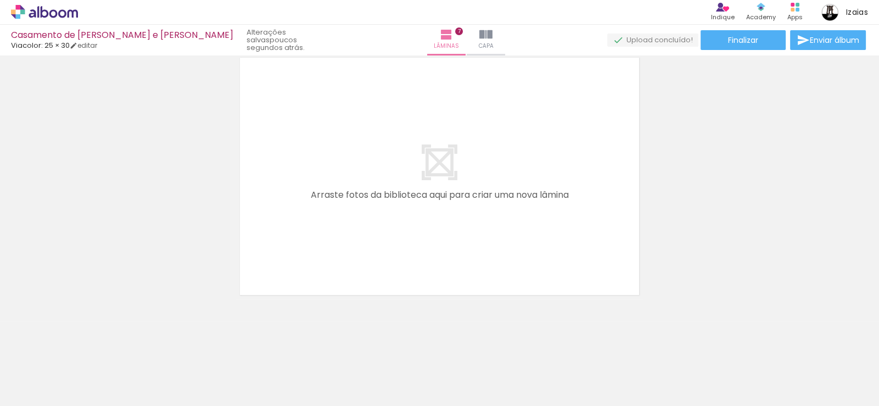
scroll to position [0, 1162]
